Goal: Task Accomplishment & Management: Manage account settings

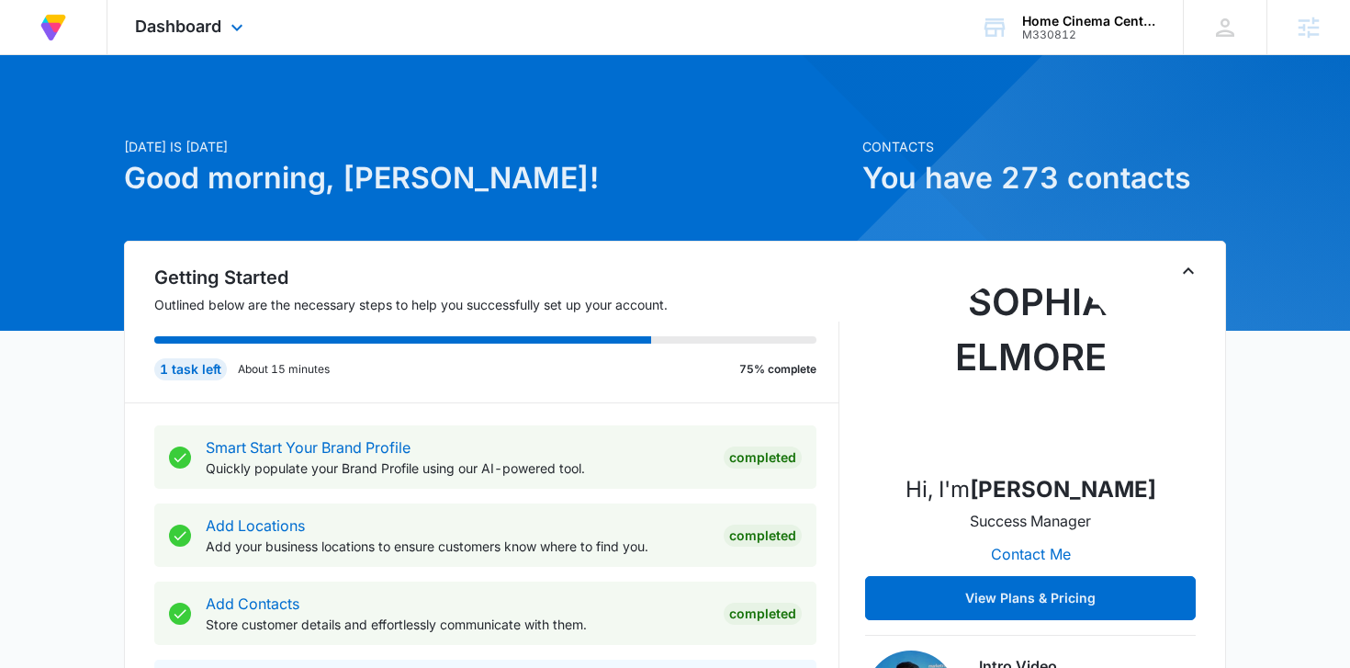
click at [197, 48] on div "Dashboard Apps Reputation Forms CRM Email Social Payments POS Content Ads Intel…" at bounding box center [191, 27] width 168 height 54
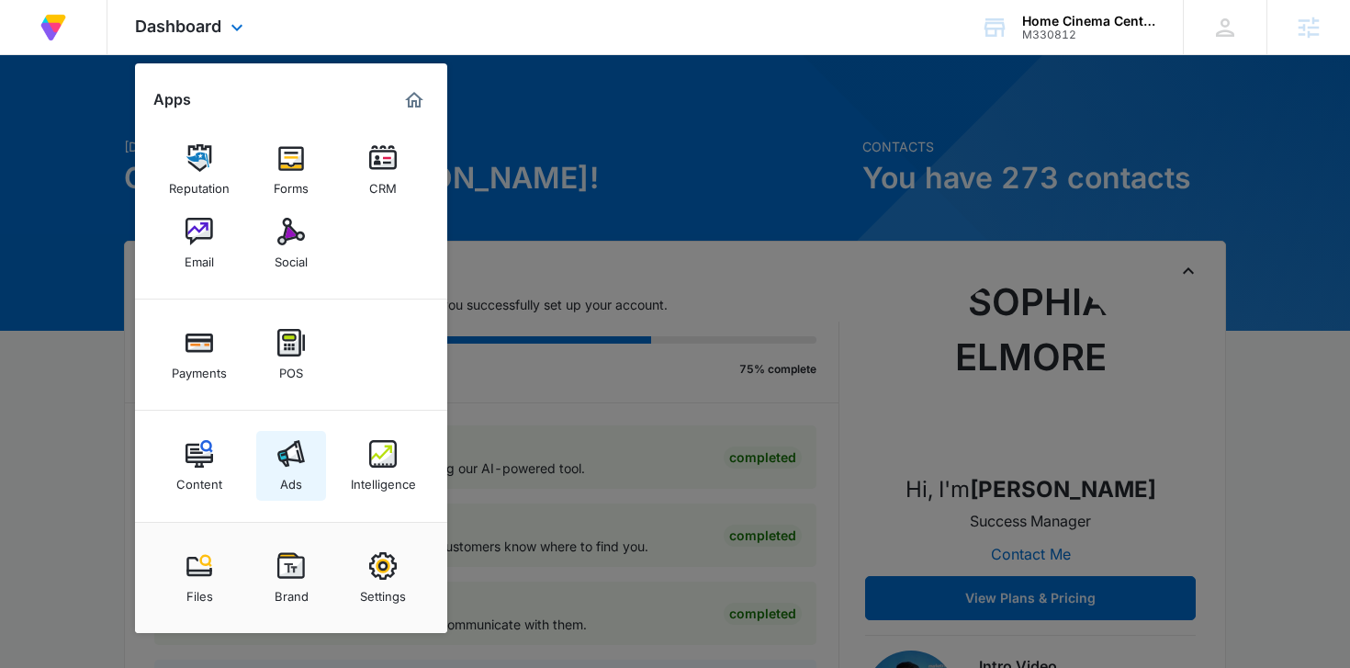
click at [303, 470] on link "Ads" at bounding box center [291, 466] width 70 height 70
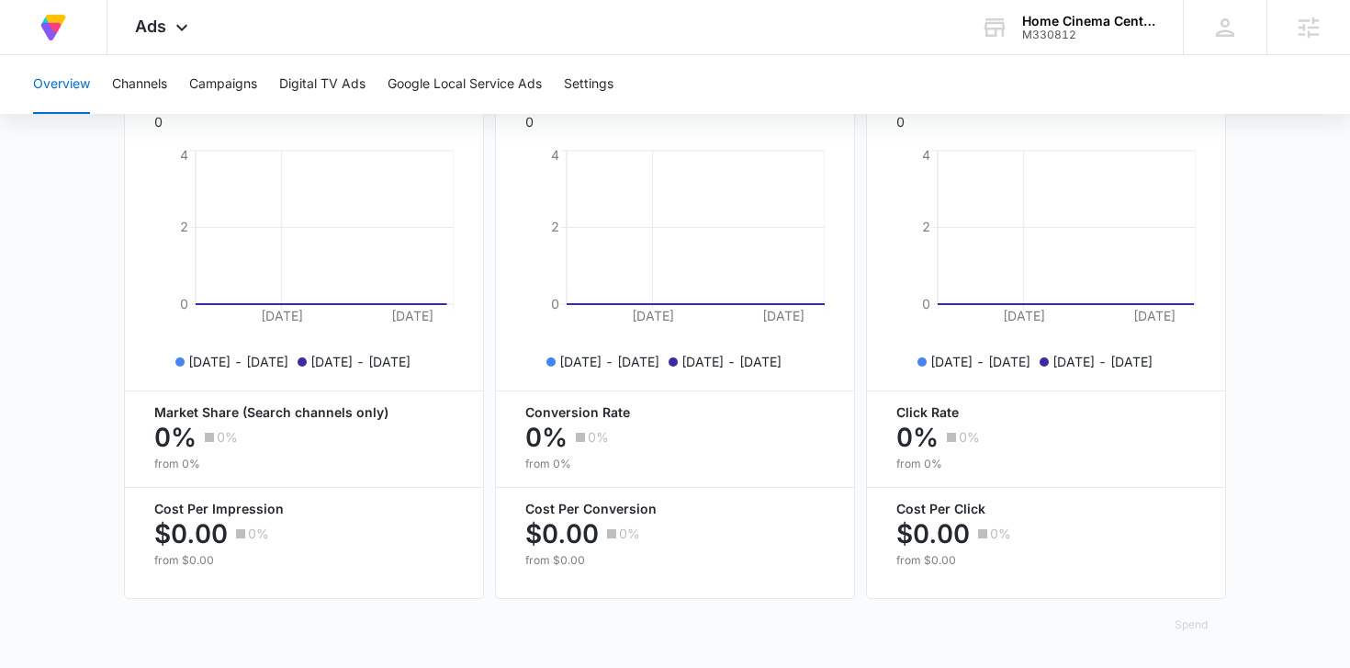
scroll to position [777, 0]
click at [221, 87] on button "Campaigns" at bounding box center [223, 84] width 68 height 59
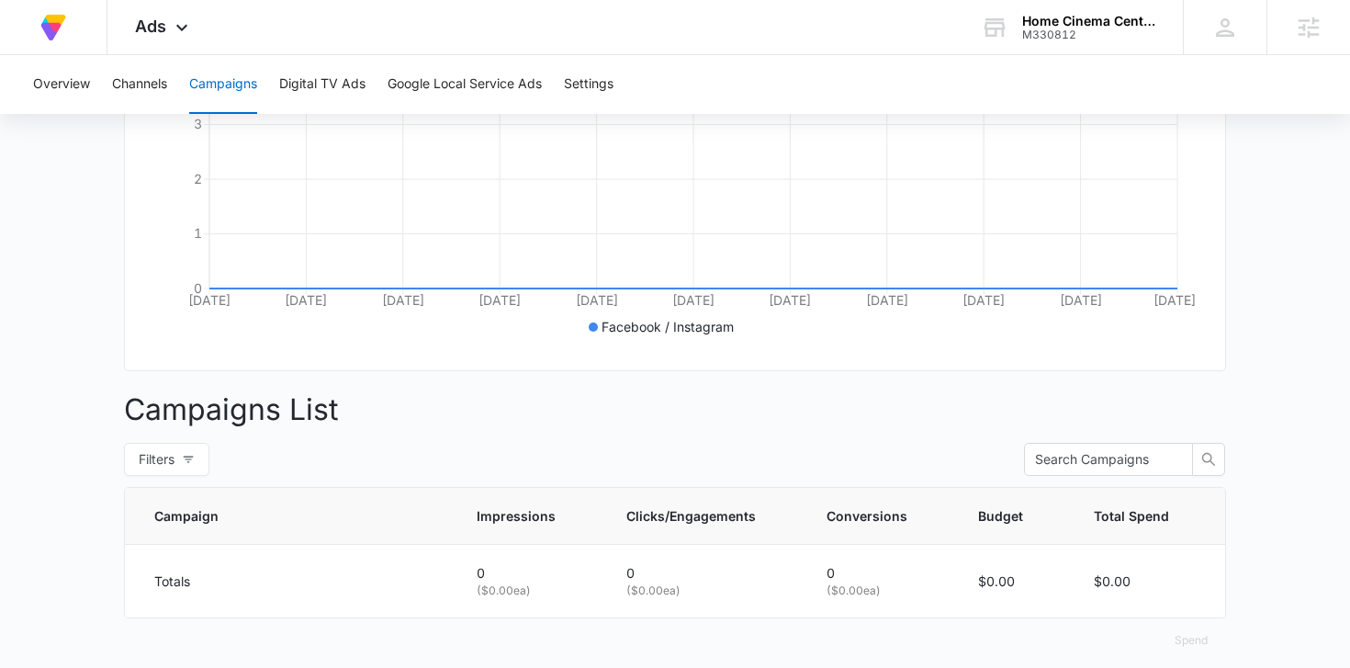
scroll to position [407, 0]
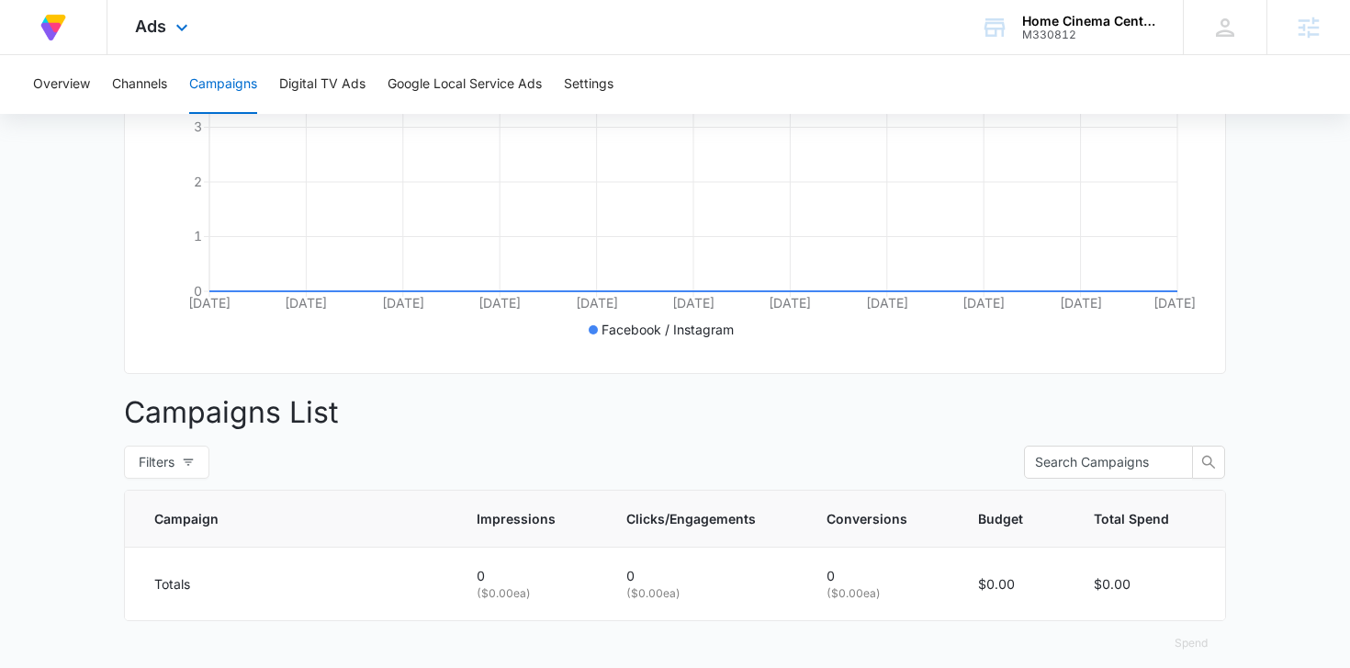
click at [154, 49] on div "Ads Apps Reputation Forms CRM Email Social Payments POS Content Ads Intelligenc…" at bounding box center [163, 27] width 113 height 54
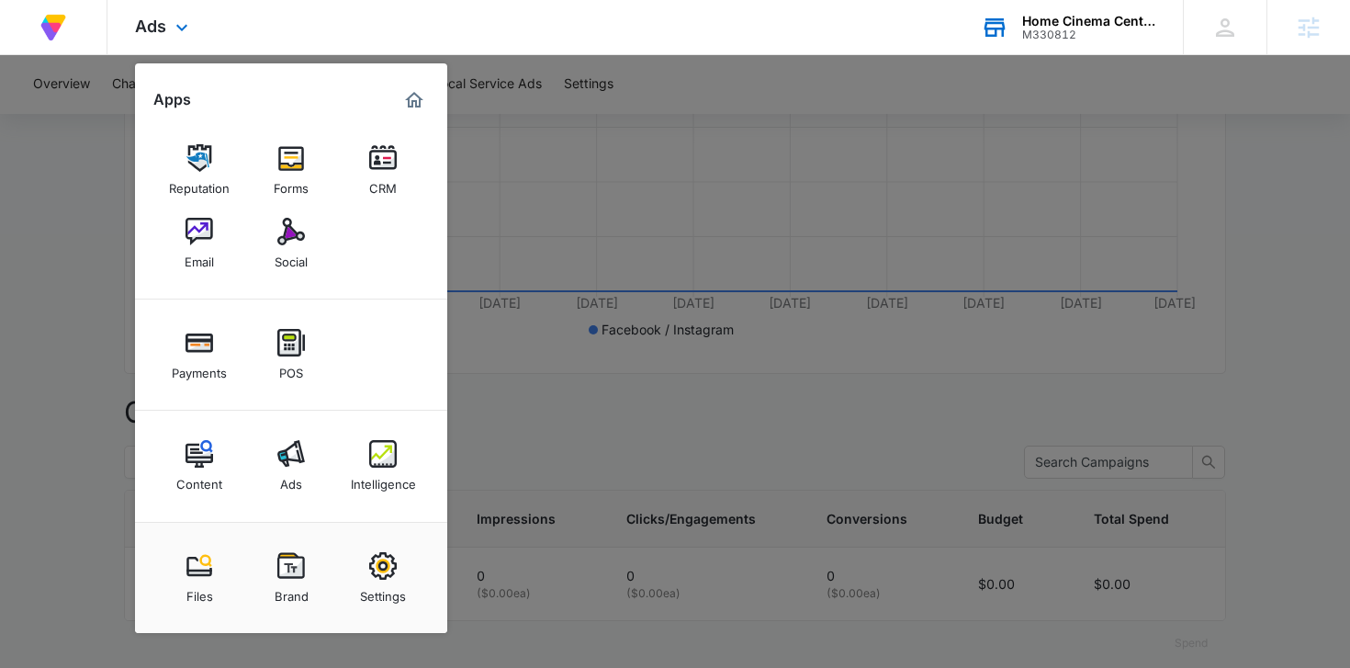
click at [1082, 39] on div "M330812" at bounding box center [1089, 34] width 134 height 13
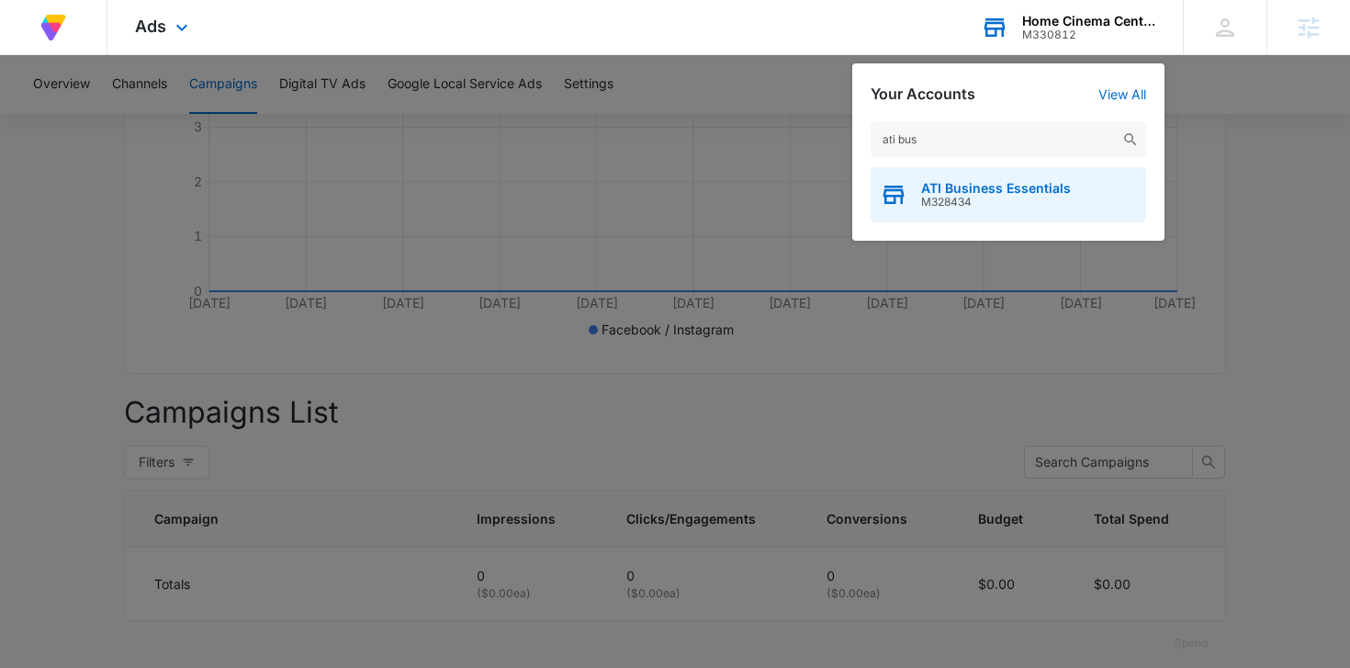
type input "ati bus"
click at [969, 194] on span "ATI Business Essentials" at bounding box center [996, 188] width 150 height 15
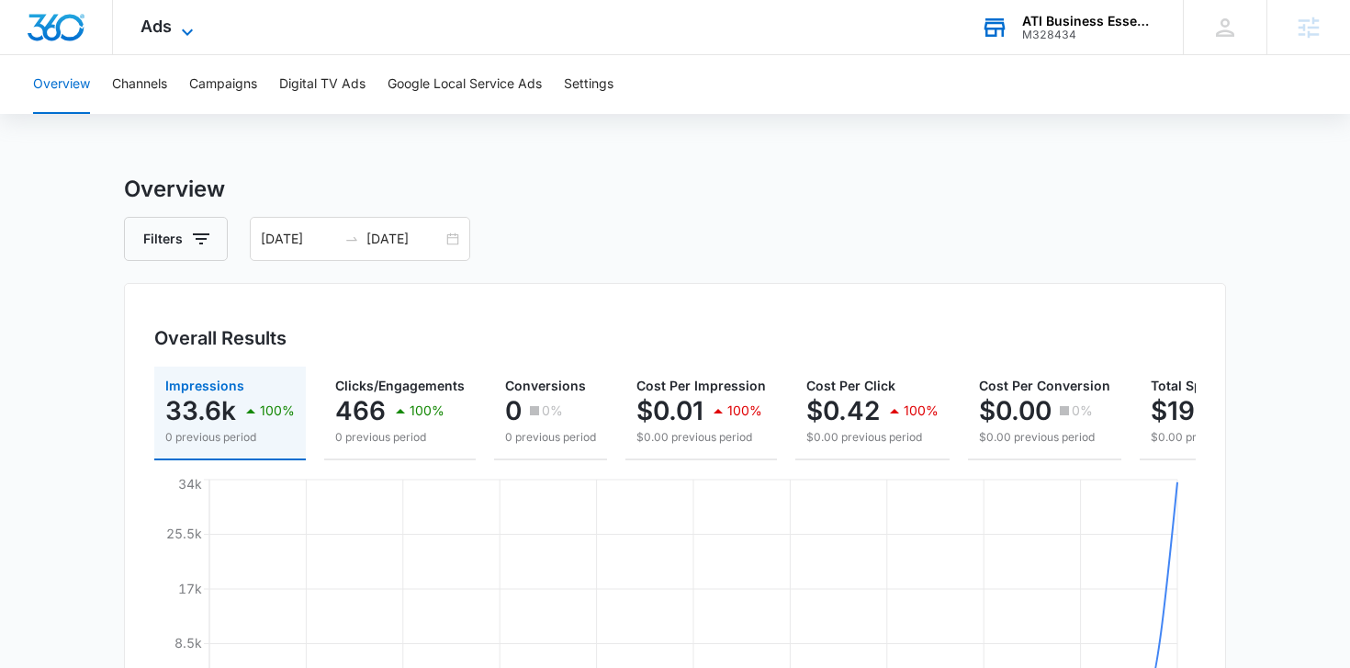
click at [185, 24] on icon at bounding box center [187, 32] width 22 height 22
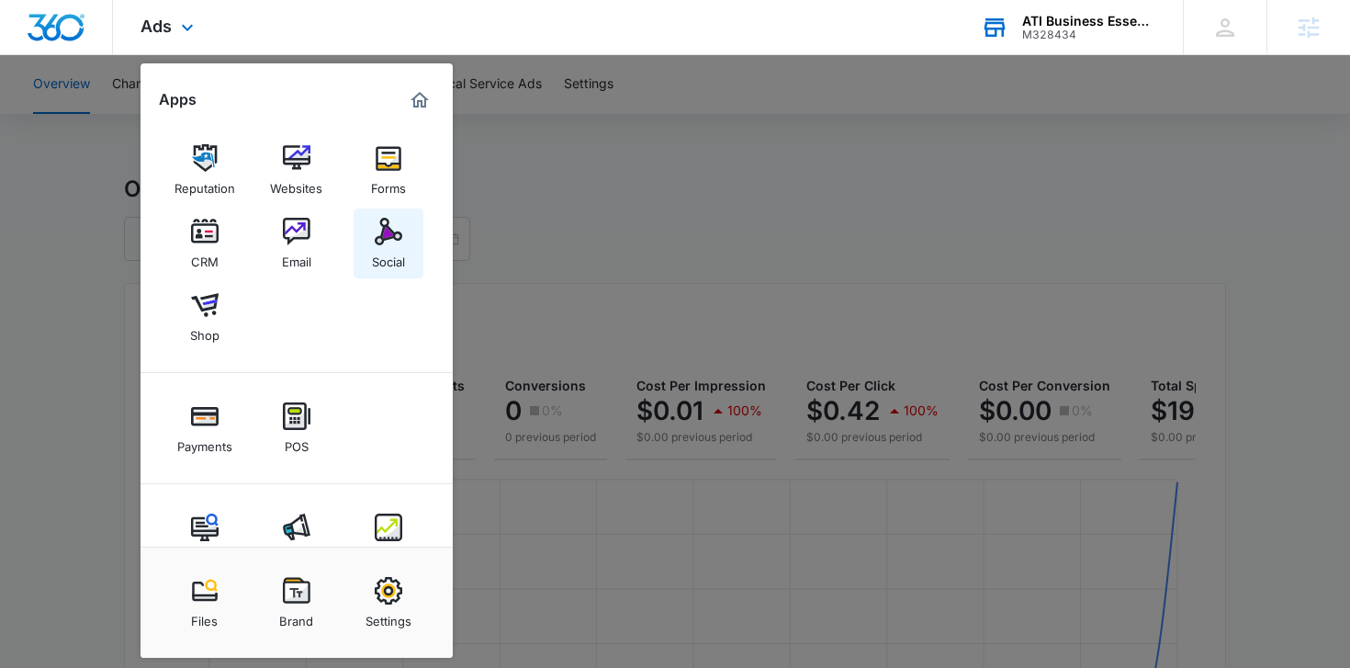
click at [398, 230] on img at bounding box center [389, 232] width 28 height 28
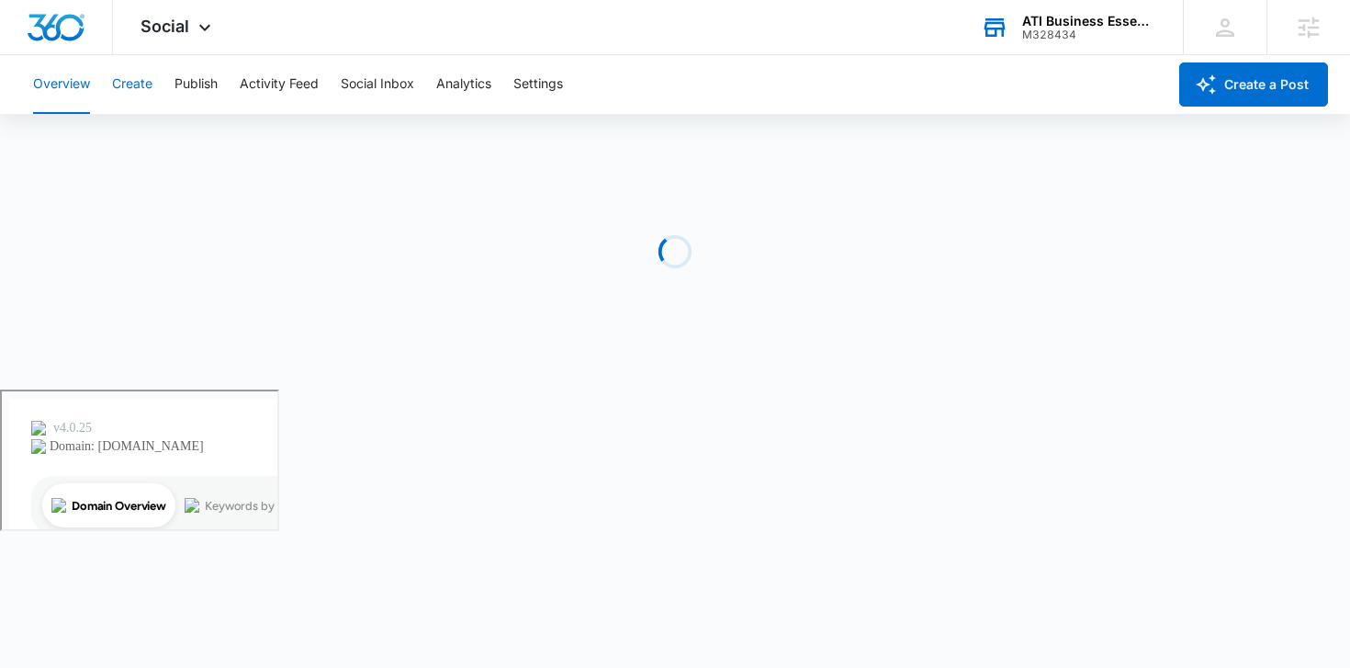
click at [144, 79] on button "Create" at bounding box center [132, 84] width 40 height 59
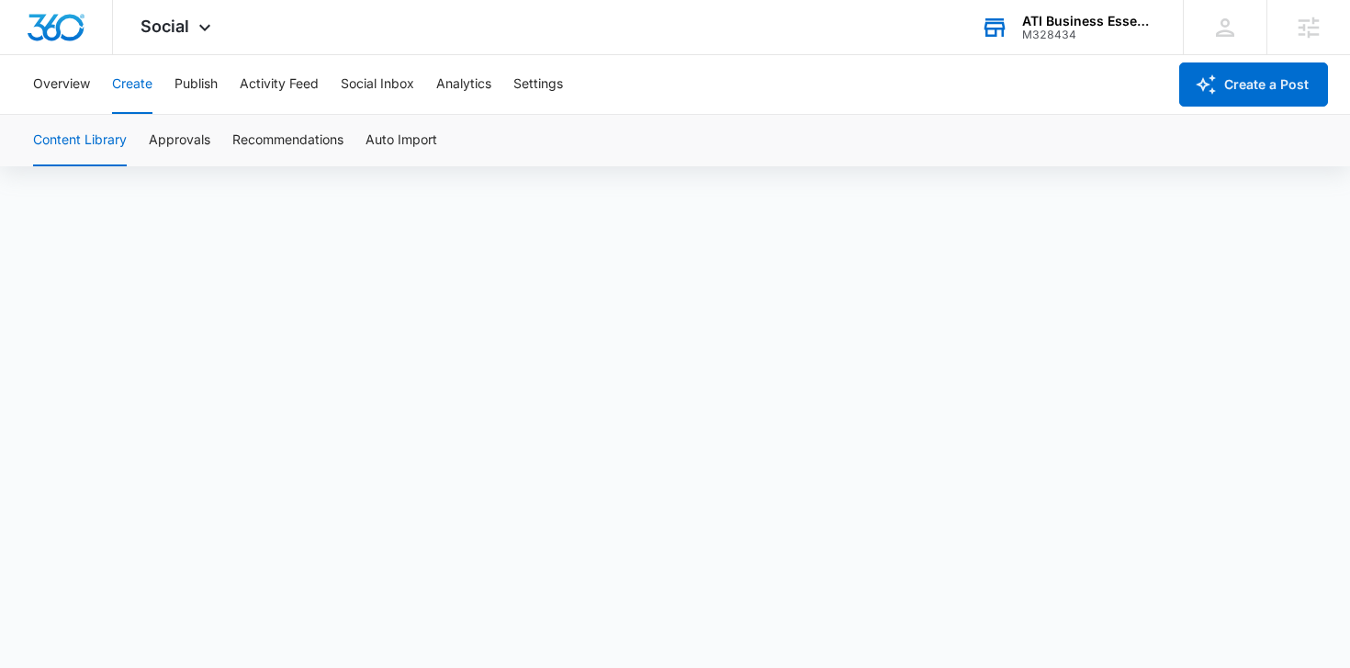
click at [230, 149] on div "Content Library Approvals Recommendations Auto Import" at bounding box center [675, 140] width 1306 height 51
click at [191, 139] on button "Approvals" at bounding box center [180, 140] width 62 height 51
click at [201, 143] on button "Approvals" at bounding box center [180, 140] width 62 height 51
